Goal: Task Accomplishment & Management: Complete application form

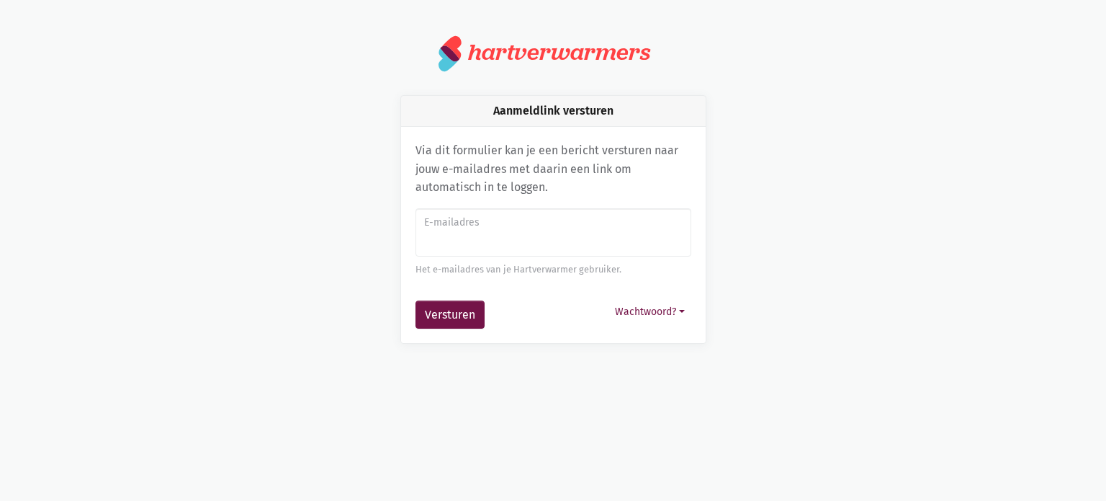
click at [508, 227] on label "E-mailadres" at bounding box center [552, 223] width 257 height 16
click at [508, 227] on input "E-mailadres" at bounding box center [554, 232] width 276 height 49
click at [497, 233] on input "E-mailadres" at bounding box center [554, 232] width 276 height 49
type input "[EMAIL_ADDRESS][DOMAIN_NAME]"
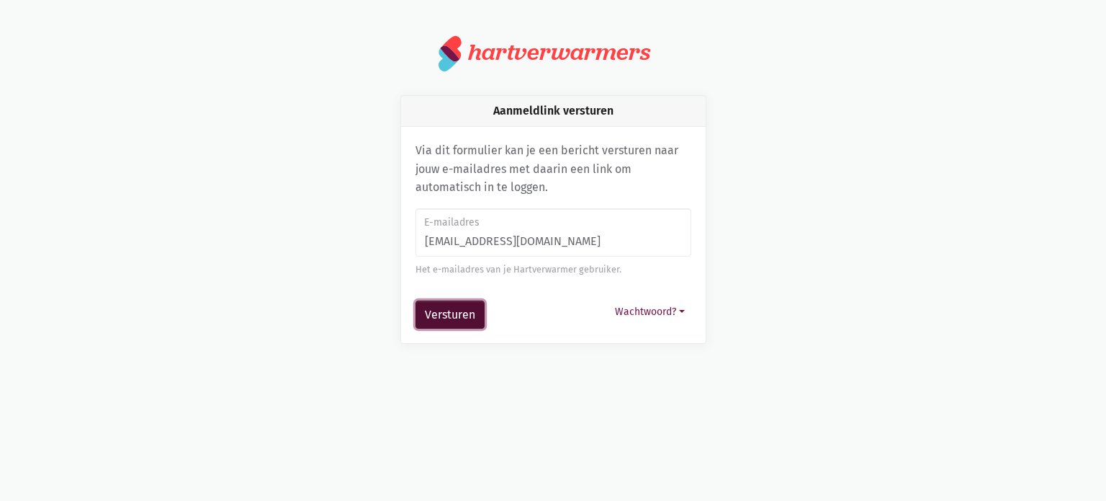
click at [464, 311] on button "Versturen" at bounding box center [450, 314] width 69 height 29
